Goal: Information Seeking & Learning: Learn about a topic

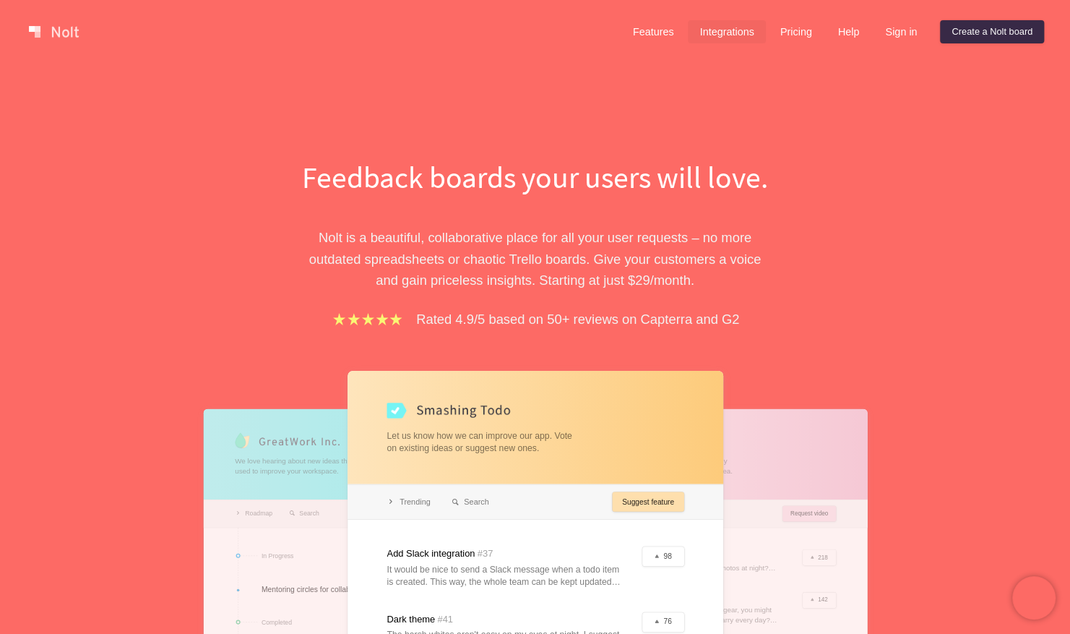
click at [717, 37] on link "Integrations" at bounding box center [726, 31] width 77 height 23
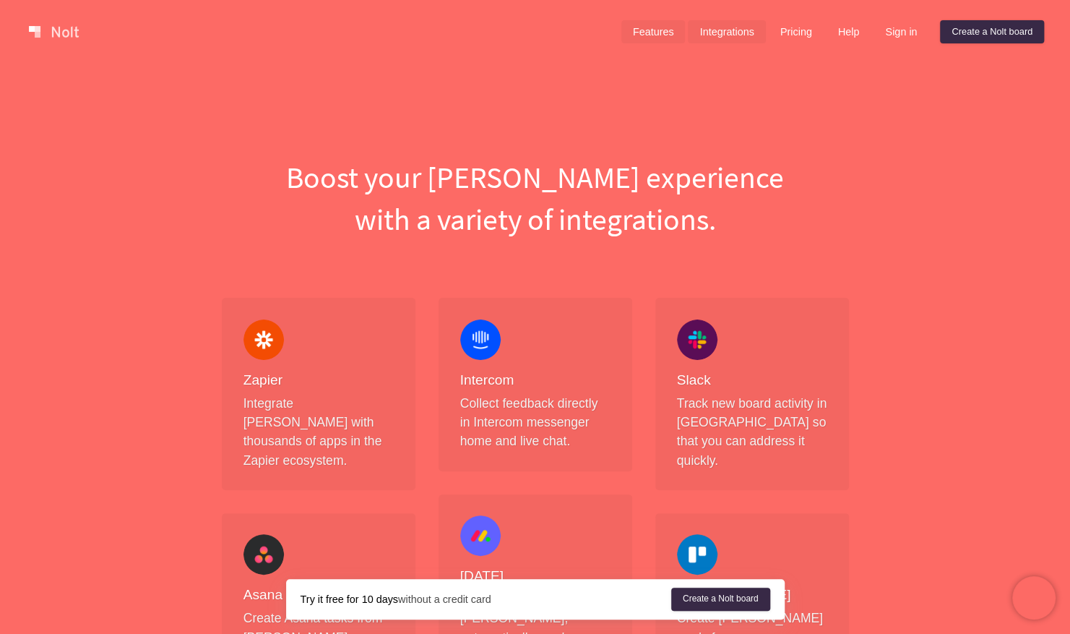
click at [647, 34] on link "Features" at bounding box center [653, 31] width 64 height 23
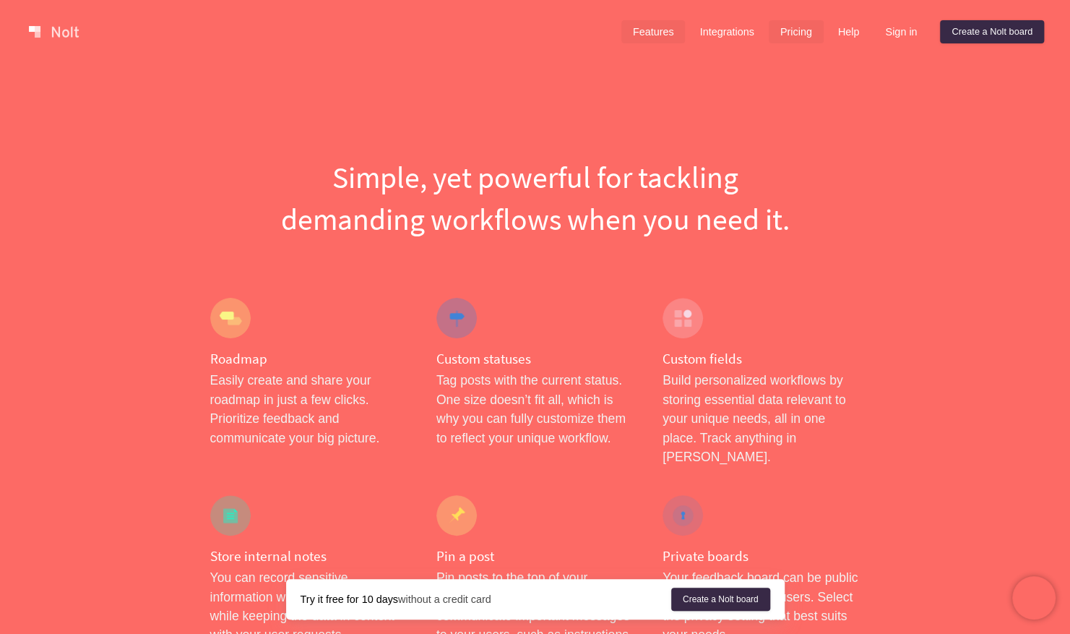
click at [798, 32] on link "Pricing" at bounding box center [796, 31] width 55 height 23
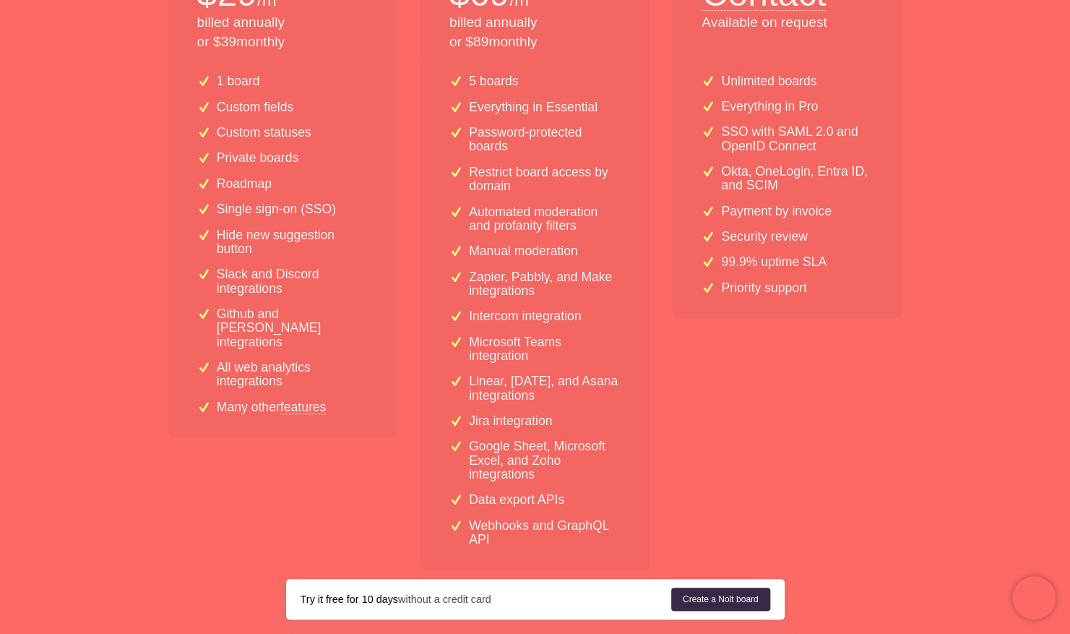
scroll to position [424, 0]
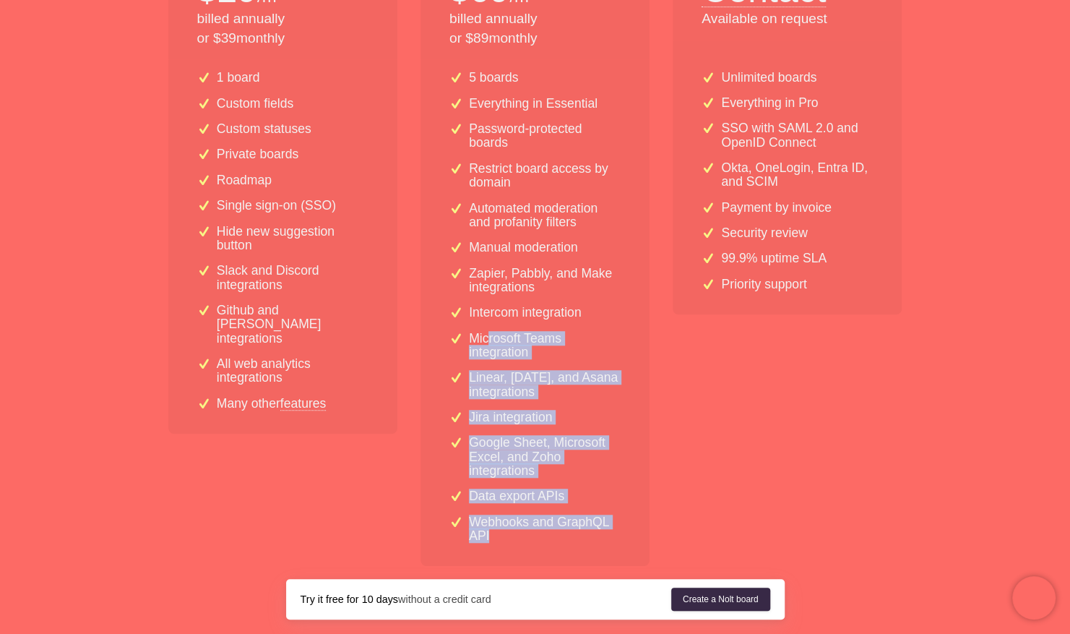
drag, startPoint x: 486, startPoint y: 340, endPoint x: 510, endPoint y: 535, distance: 196.5
click at [510, 535] on div "5 boards Everything in Essential Password-protected boards Restrict board acces…" at bounding box center [534, 312] width 229 height 506
click at [864, 509] on div "Enterprise For power users Contact Available on request Unlimited boards Everyt…" at bounding box center [787, 232] width 229 height 667
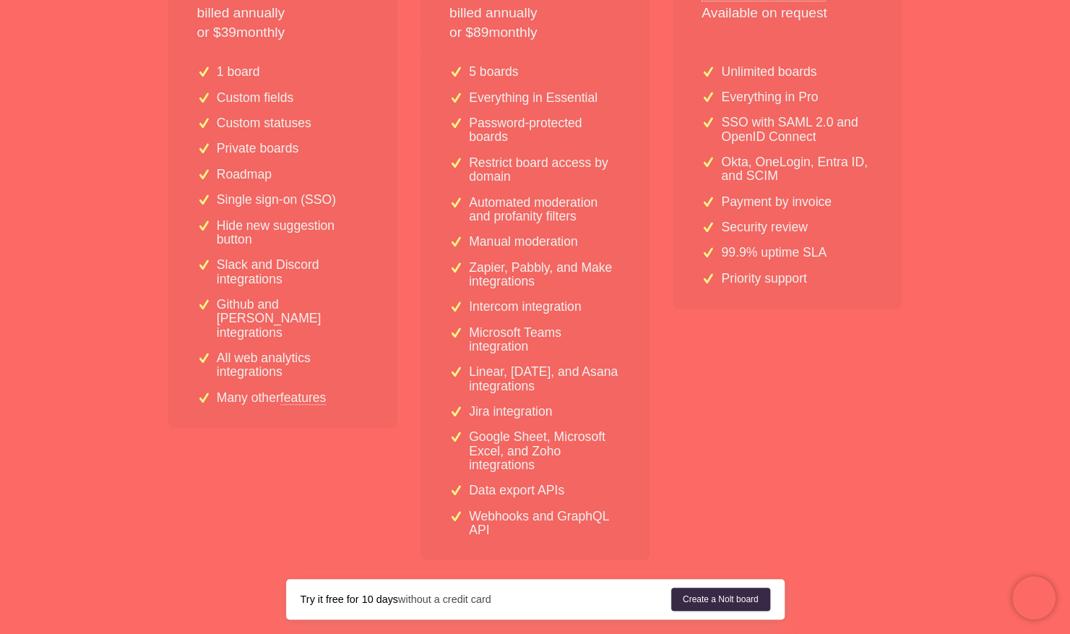
scroll to position [0, 0]
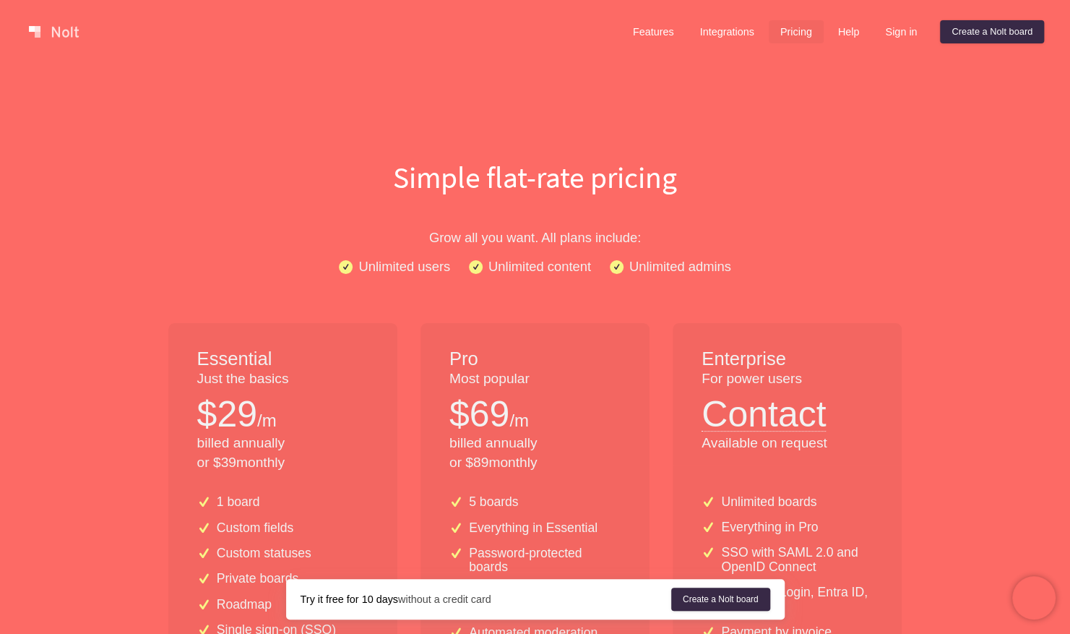
drag, startPoint x: 293, startPoint y: 71, endPoint x: 549, endPoint y: 2, distance: 264.8
